Goal: Participate in discussion

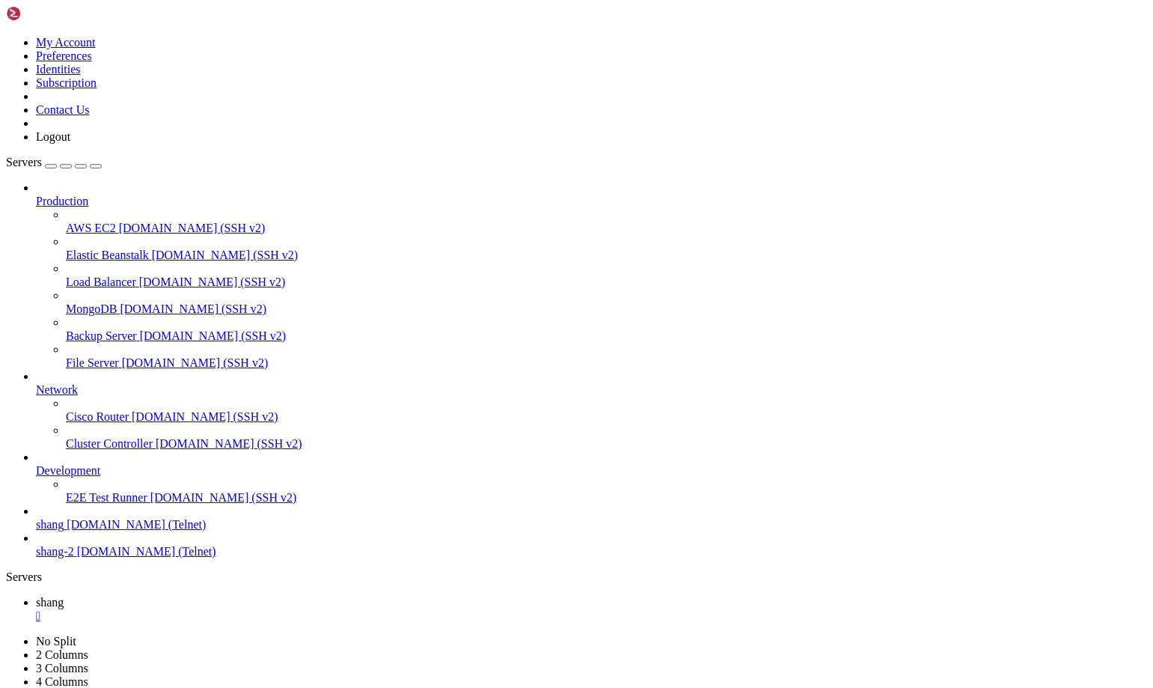
scroll to position [14, 3]
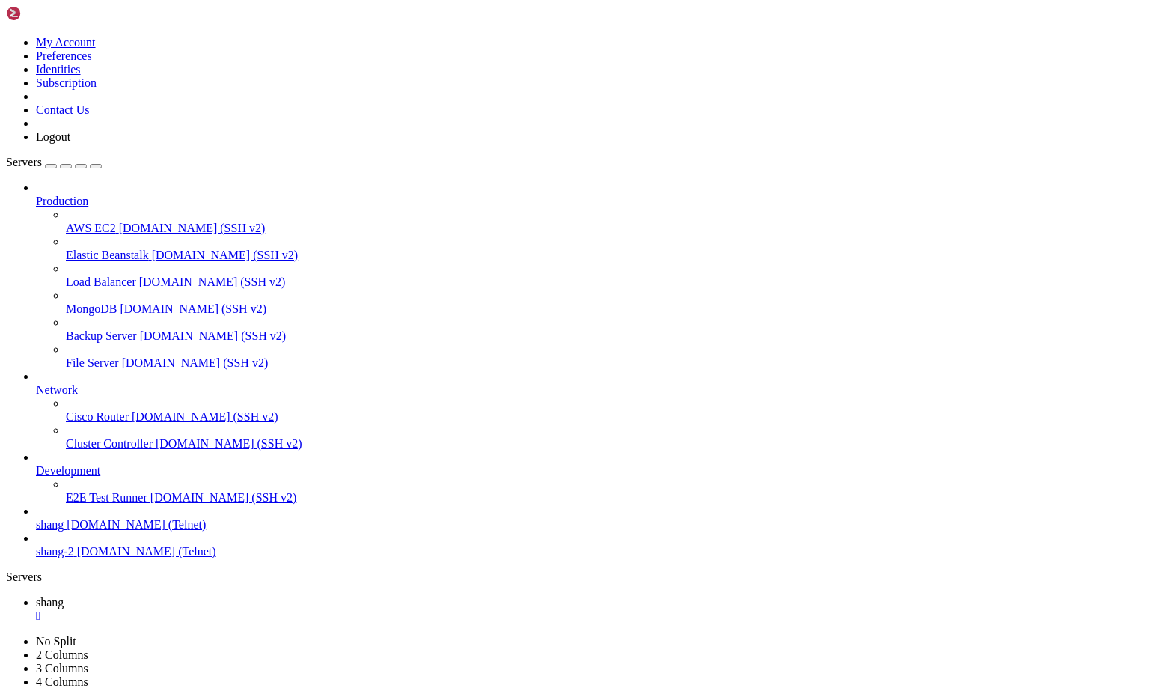
scroll to position [27564, 0]
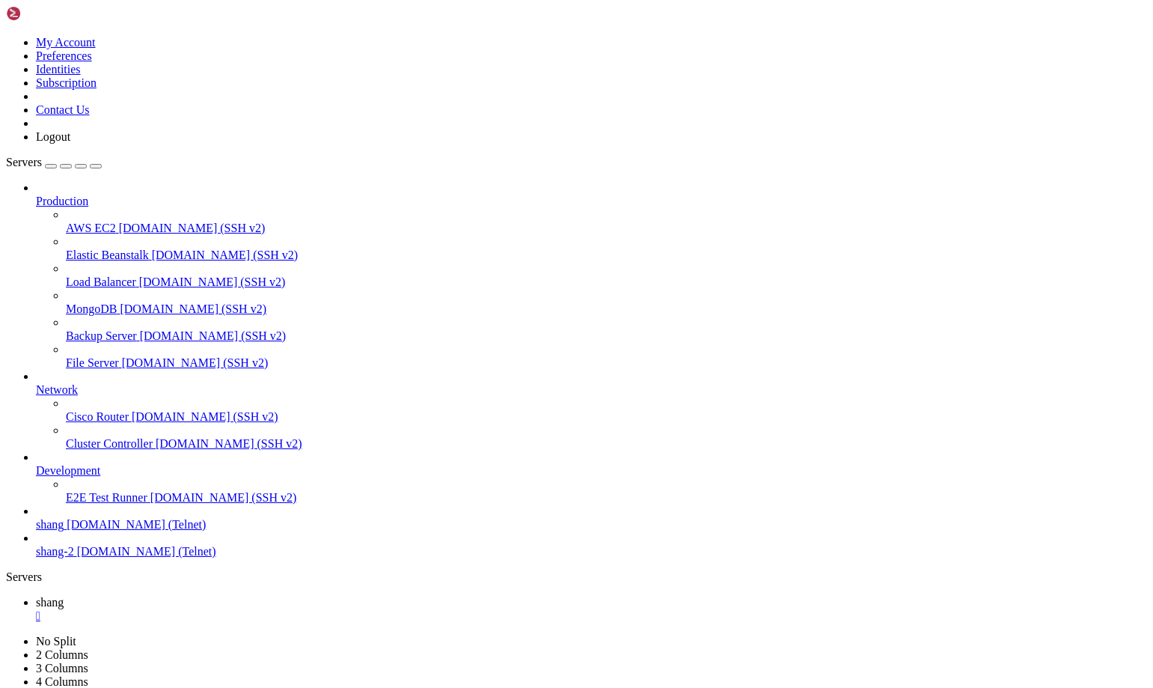
click at [66, 221] on icon at bounding box center [66, 221] width 0 height 0
click at [116, 221] on span "AWS EC2" at bounding box center [91, 227] width 50 height 13
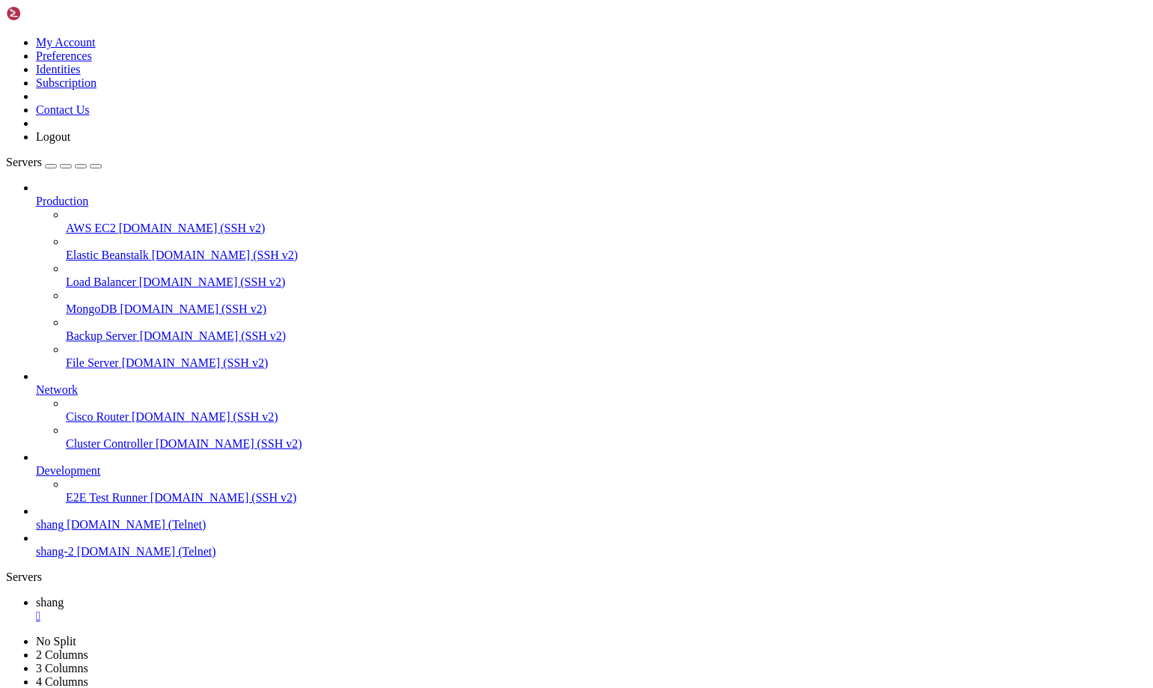
click at [116, 221] on span "AWS EC2" at bounding box center [91, 227] width 50 height 13
click at [64, 596] on span "shang" at bounding box center [50, 602] width 28 height 13
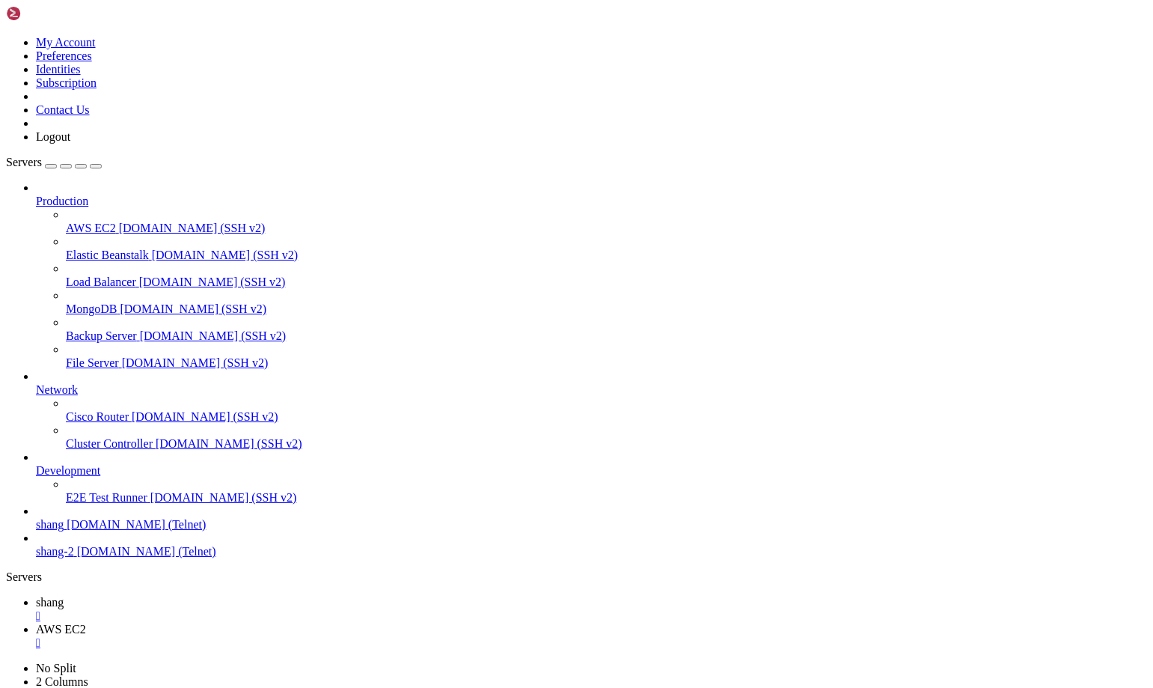
scroll to position [29884, 0]
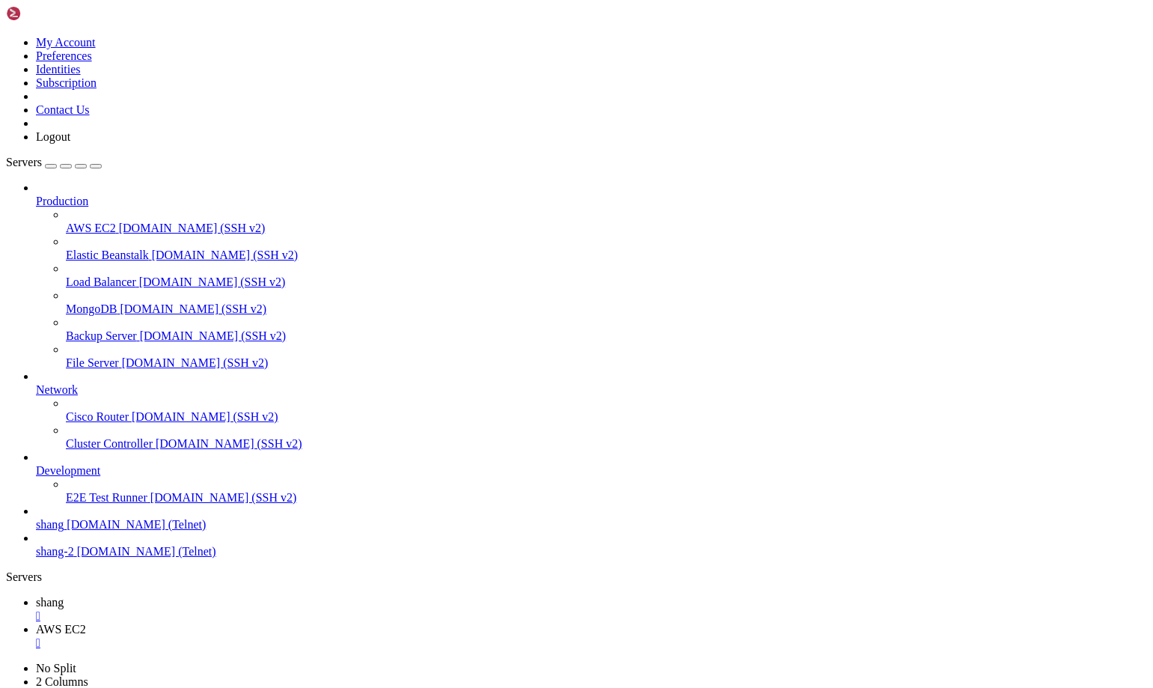
drag, startPoint x: 965, startPoint y: 1475, endPoint x: 1132, endPoint y: 1558, distance: 186.4
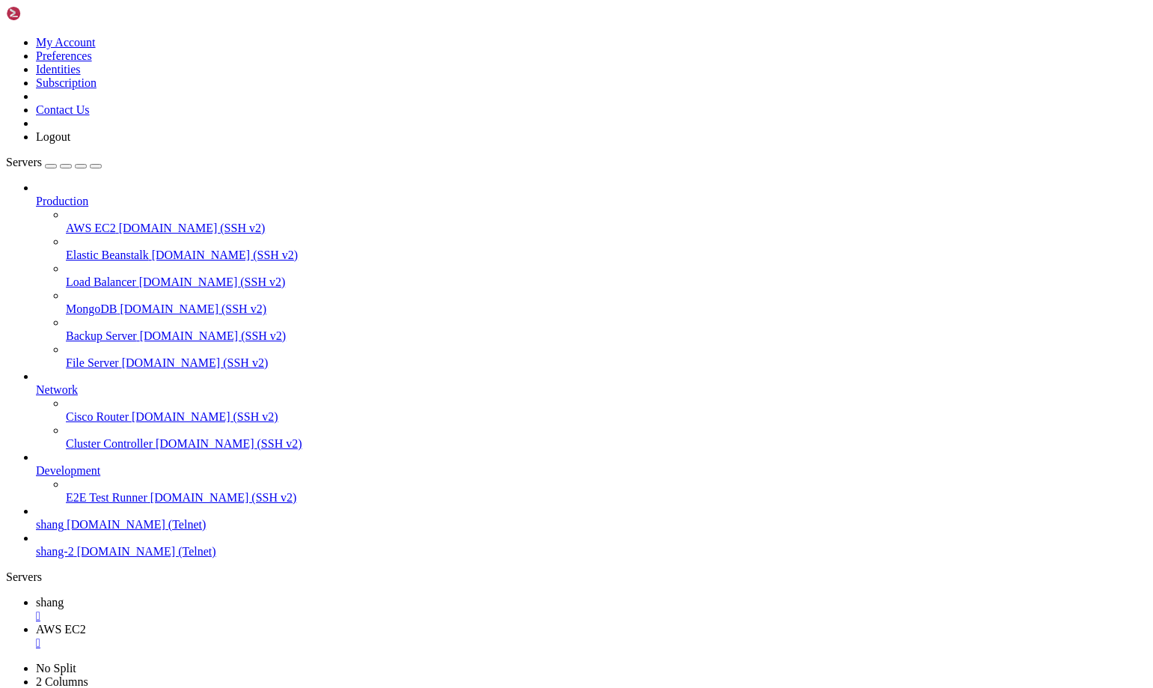
scroll to position [38147, 0]
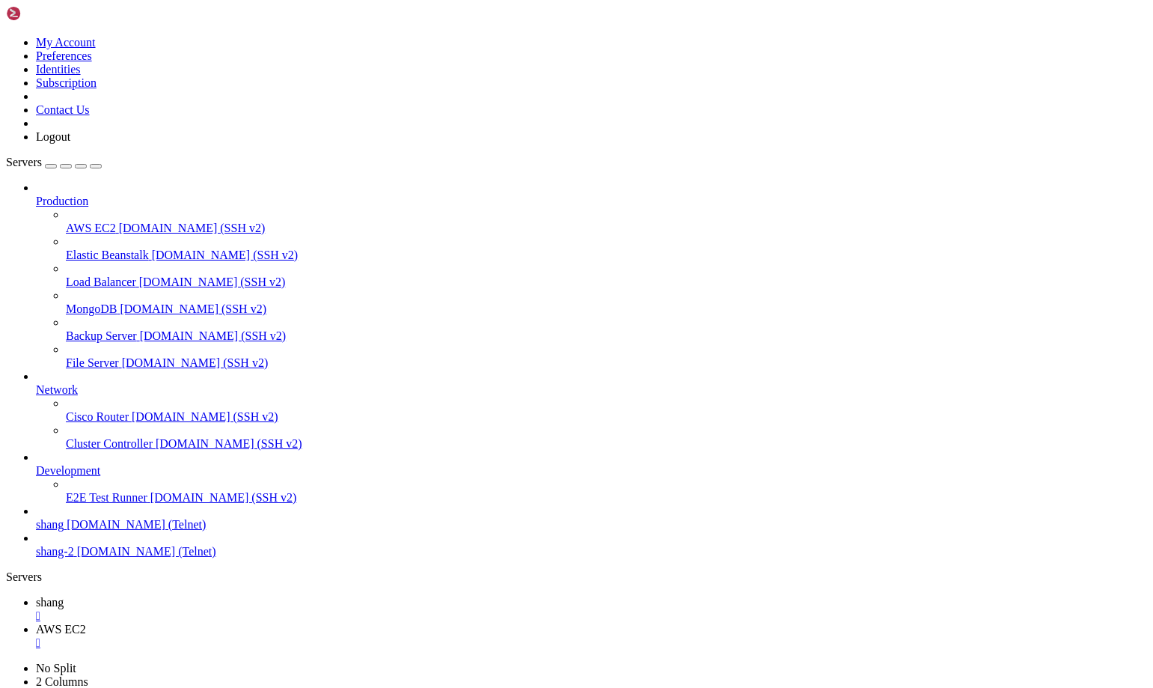
scroll to position [41727, 0]
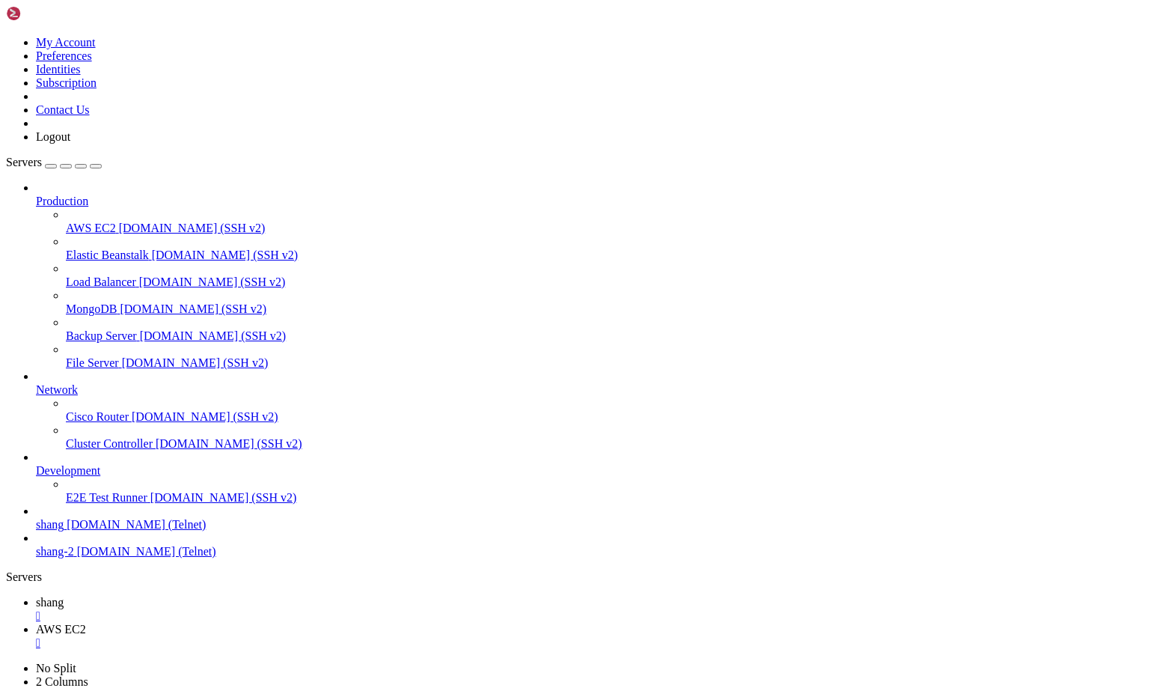
drag, startPoint x: 628, startPoint y: 1462, endPoint x: 13, endPoint y: 1461, distance: 615.0
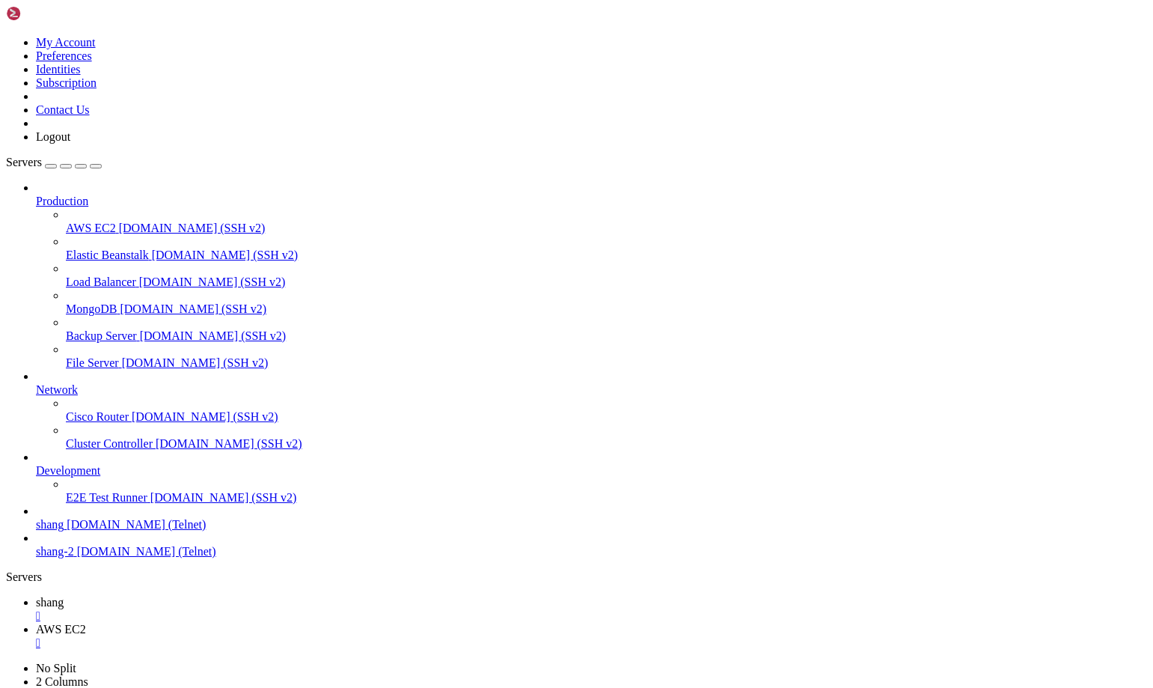
drag, startPoint x: 159, startPoint y: 1390, endPoint x: 256, endPoint y: 1396, distance: 97.4
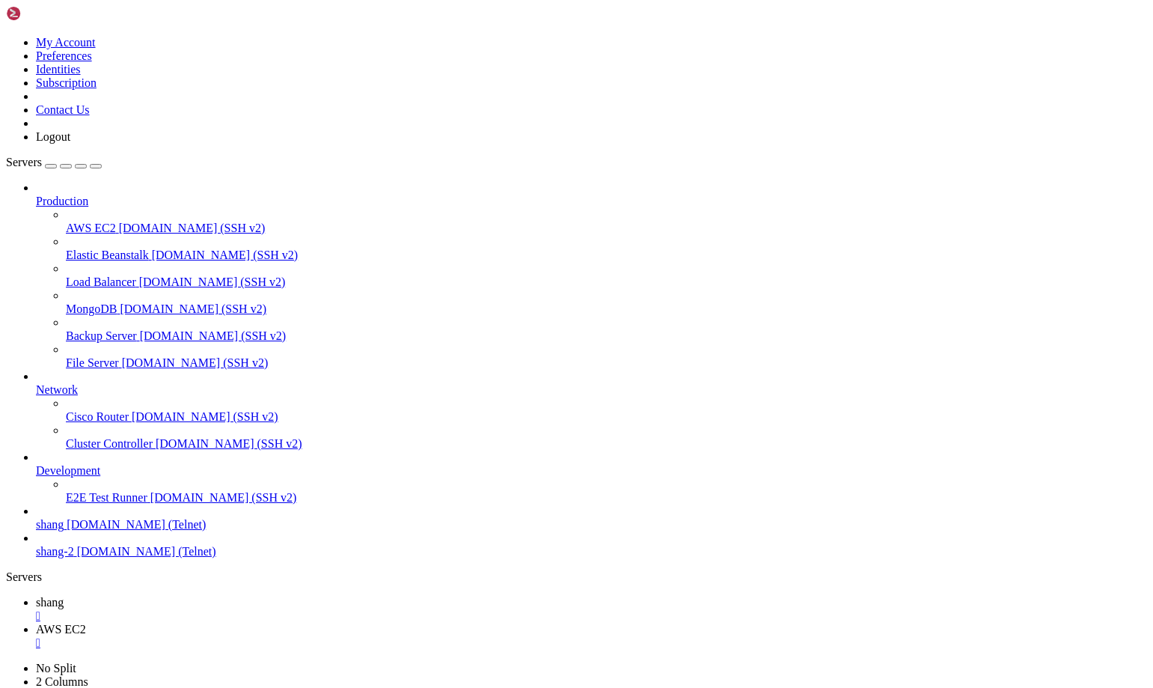
drag, startPoint x: 46, startPoint y: 1463, endPoint x: 20, endPoint y: 1416, distance: 53.9
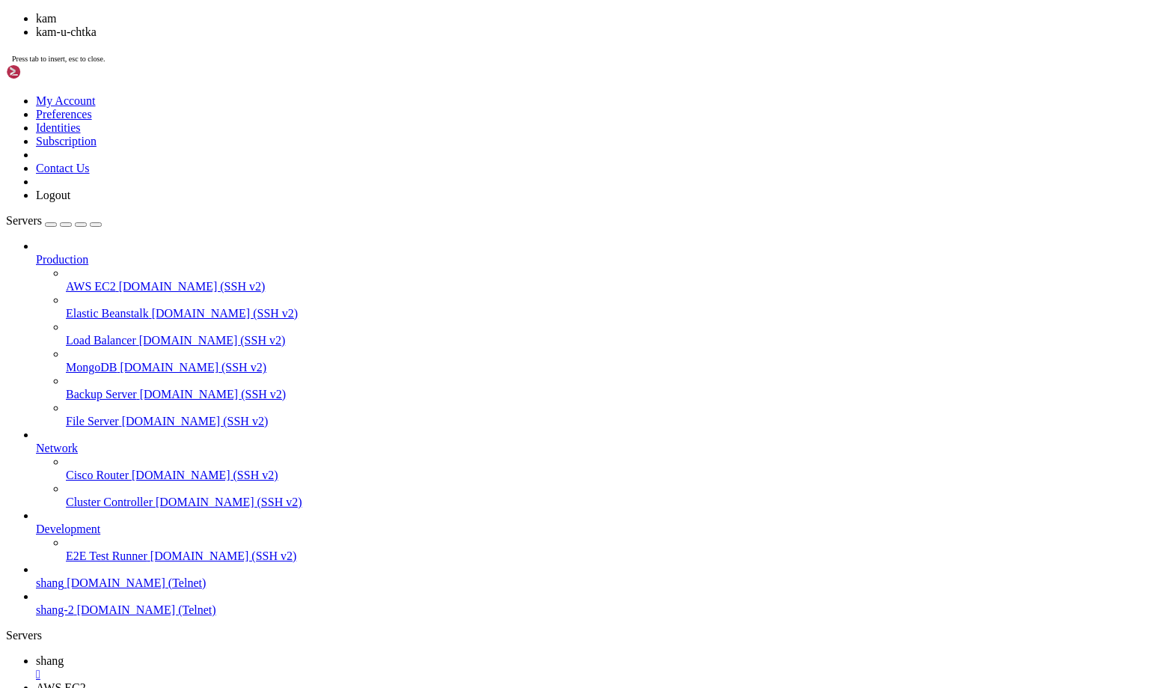
scroll to position [46979, 0]
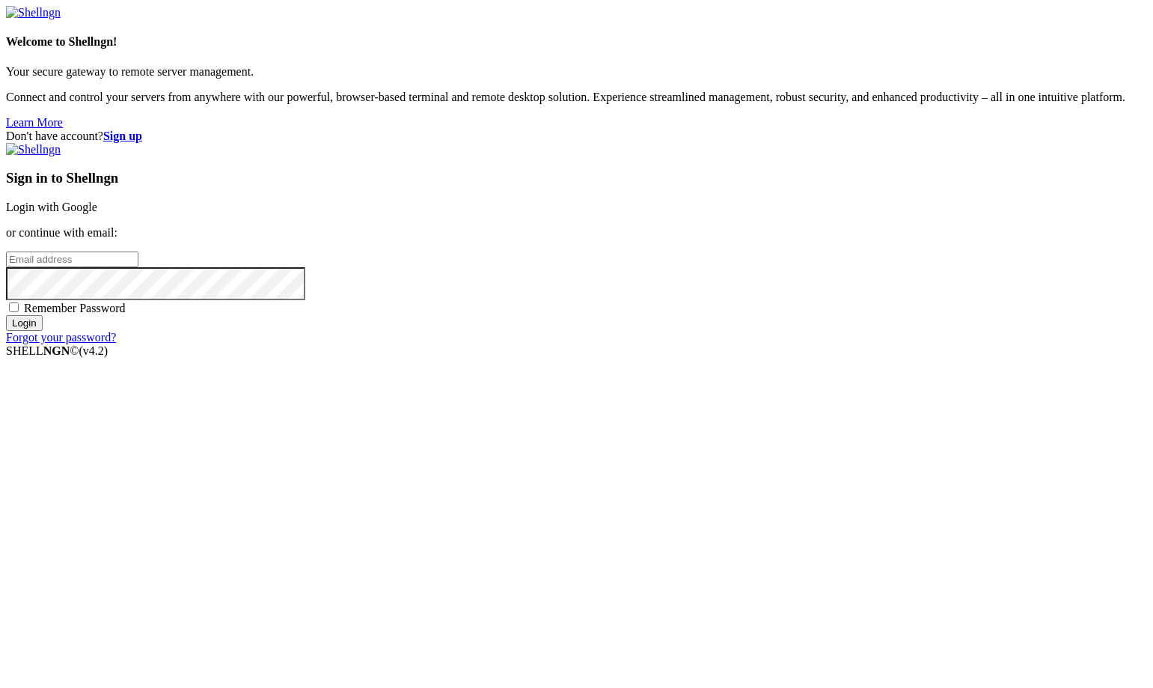
click at [97, 213] on link "Login with Google" at bounding box center [51, 207] width 91 height 13
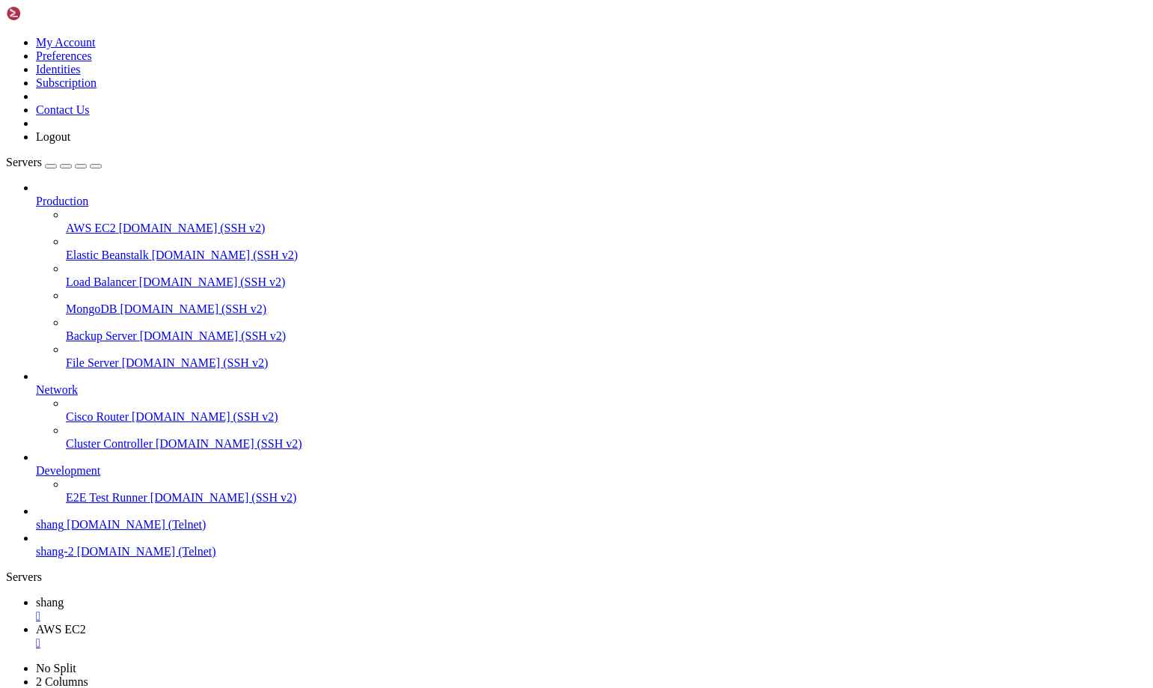
scroll to position [46979, 0]
click at [64, 596] on span "shang" at bounding box center [50, 602] width 28 height 13
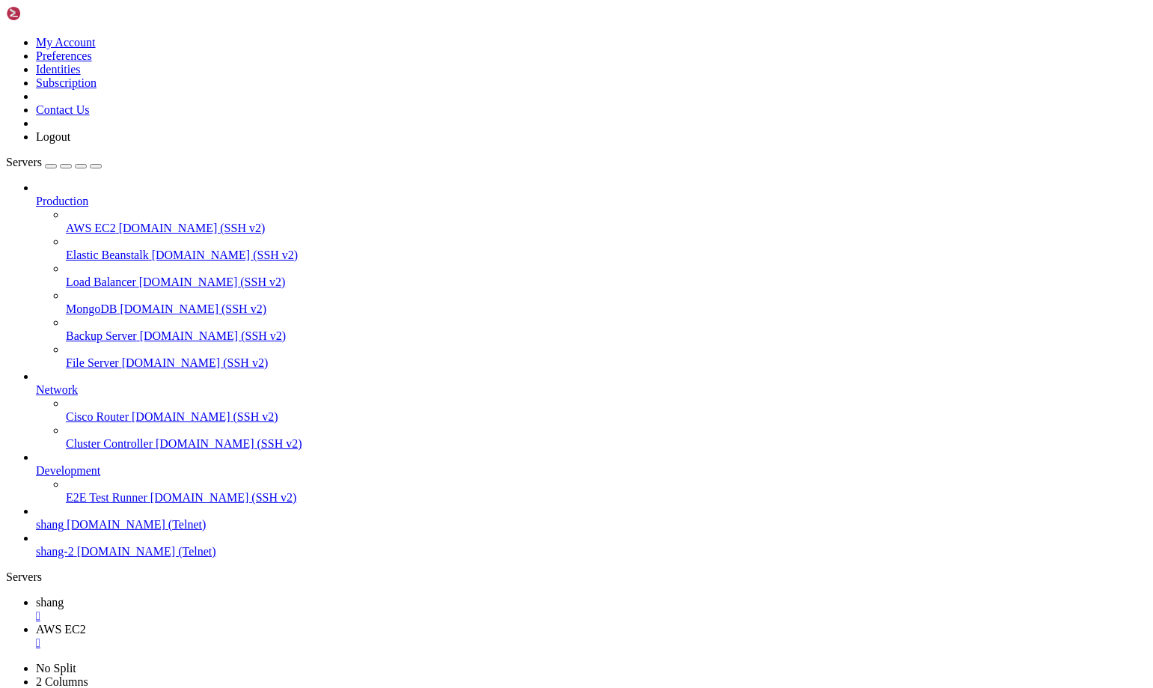
drag, startPoint x: 540, startPoint y: 1213, endPoint x: 729, endPoint y: 1216, distance: 189.3
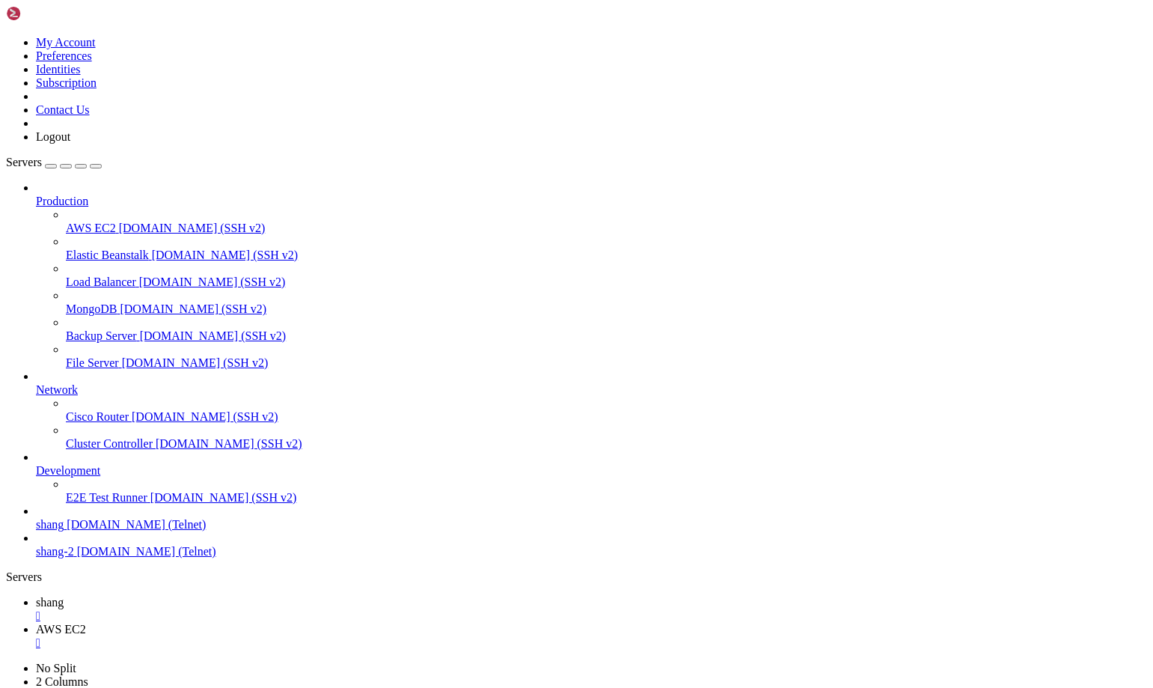
scroll to position [48550, 0]
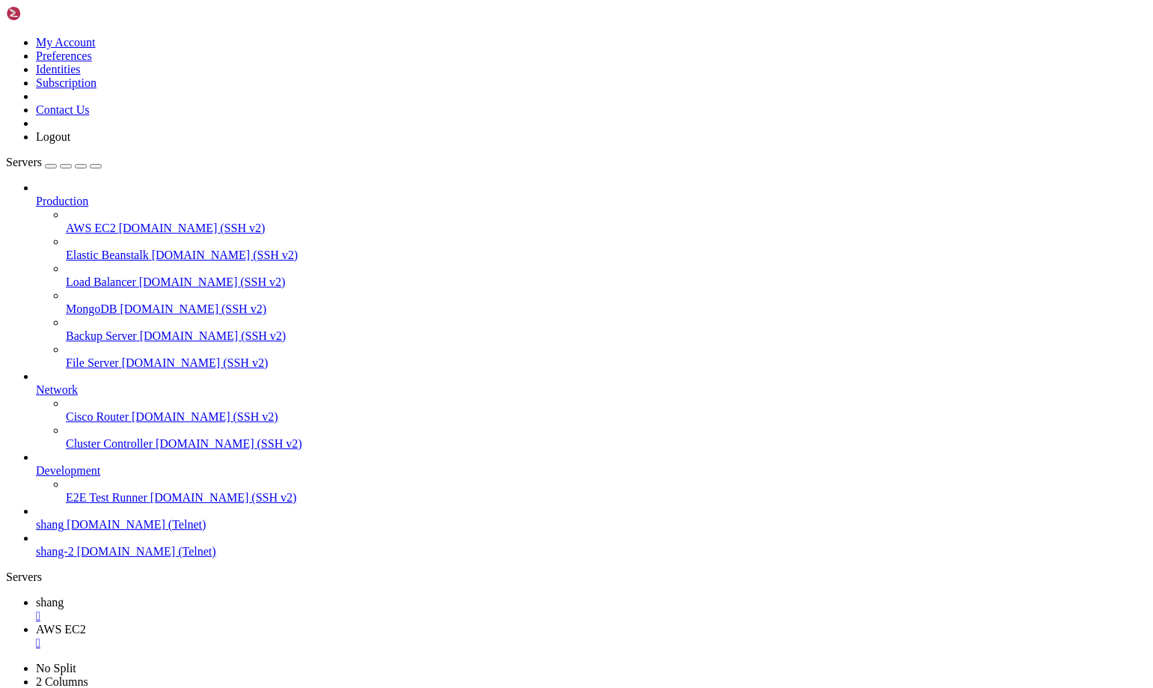
scroll to position [48752, 0]
drag, startPoint x: 12, startPoint y: 1316, endPoint x: 186, endPoint y: 1315, distance: 173.6
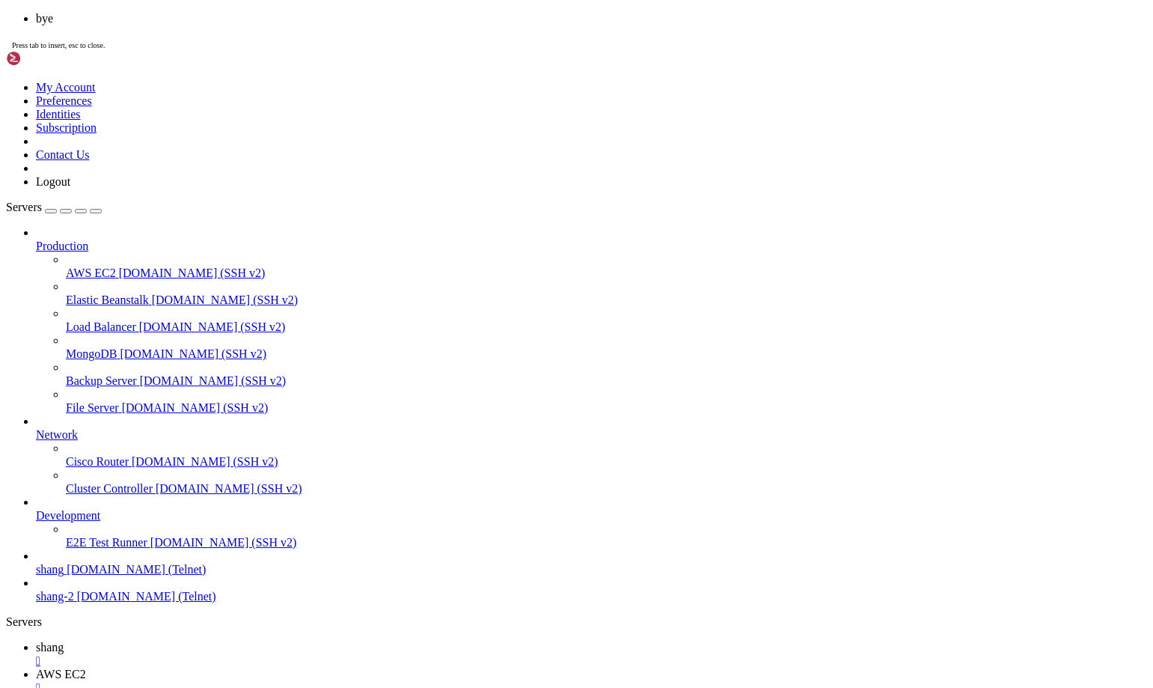
scroll to position [48831, 0]
